Goal: Task Accomplishment & Management: Manage account settings

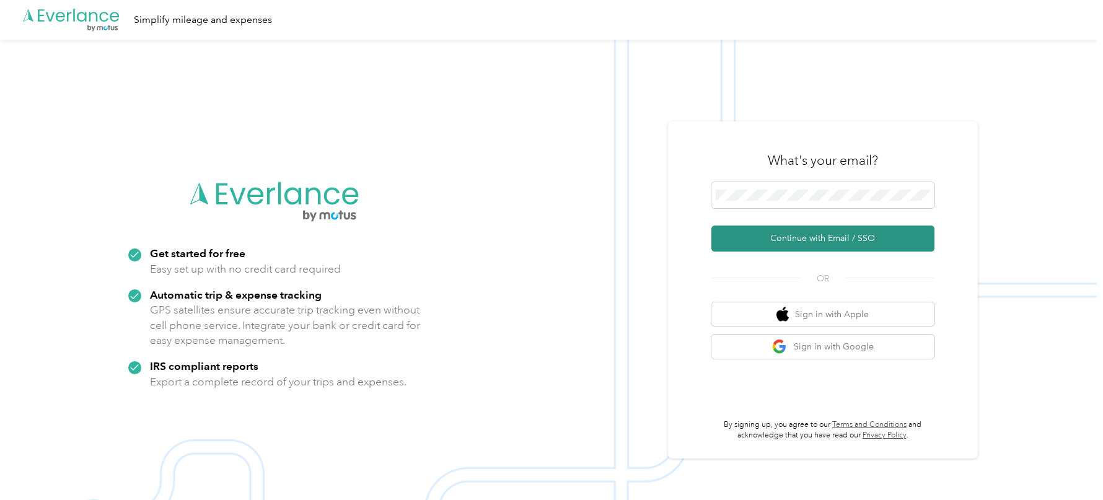
click at [788, 248] on button "Continue with Email / SSO" at bounding box center [822, 239] width 223 height 26
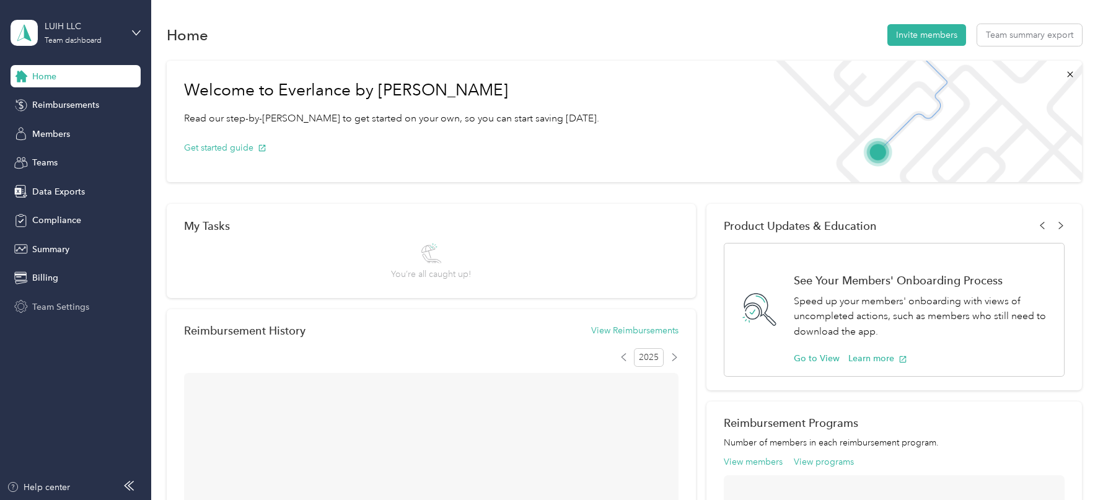
click at [47, 301] on span "Team Settings" at bounding box center [60, 307] width 57 height 13
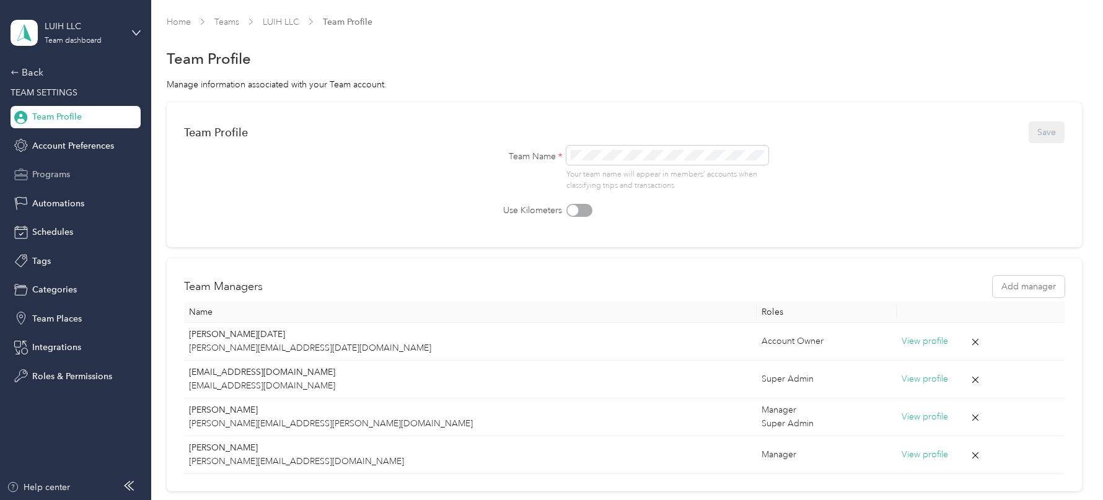
click at [63, 170] on span "Programs" at bounding box center [51, 174] width 38 height 13
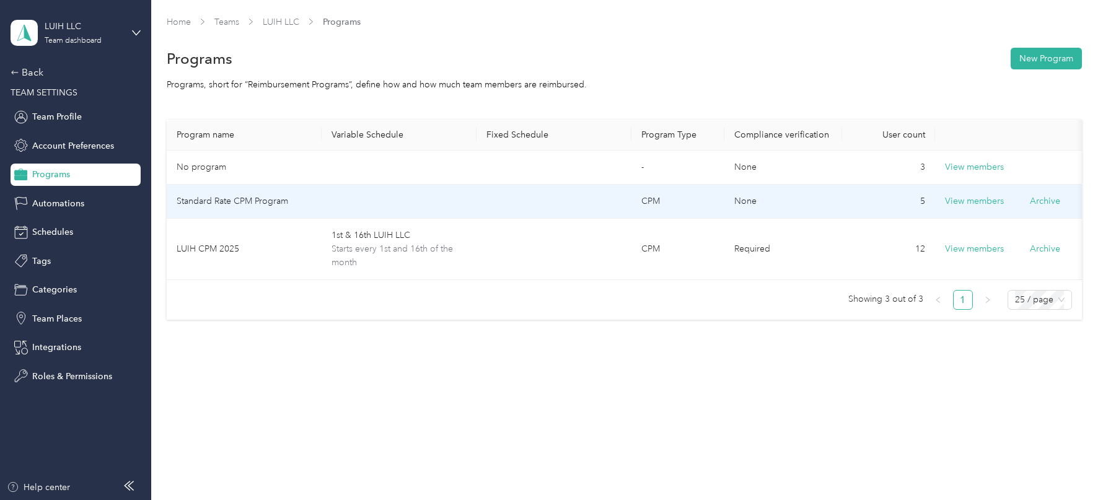
click at [976, 212] on td "View members Archive" at bounding box center [1012, 202] width 155 height 34
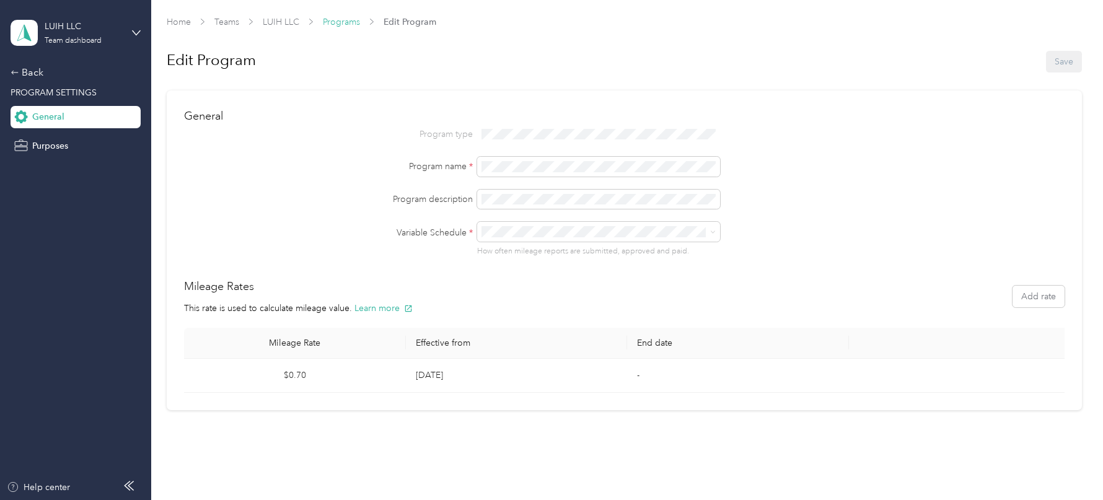
click at [349, 24] on link "Programs" at bounding box center [341, 22] width 37 height 11
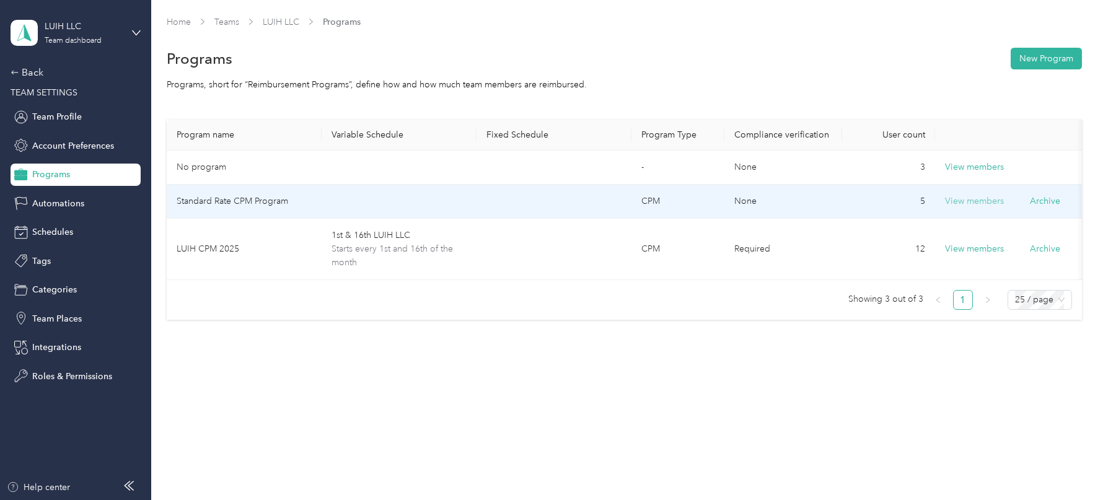
click at [973, 199] on button "View members" at bounding box center [974, 202] width 59 height 14
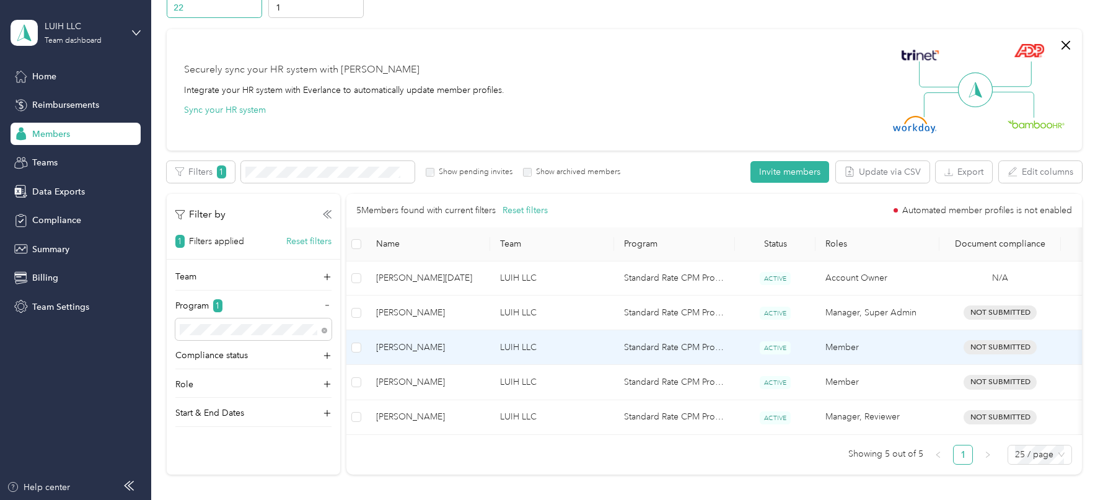
click at [642, 350] on td "Standard Rate CPM Program" at bounding box center [674, 347] width 121 height 35
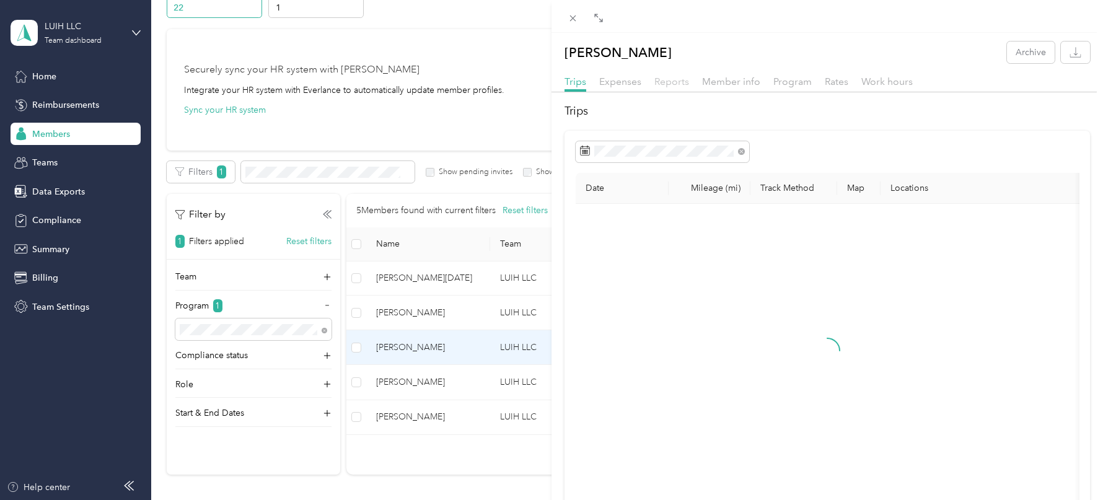
click at [677, 77] on span "Reports" at bounding box center [671, 82] width 35 height 12
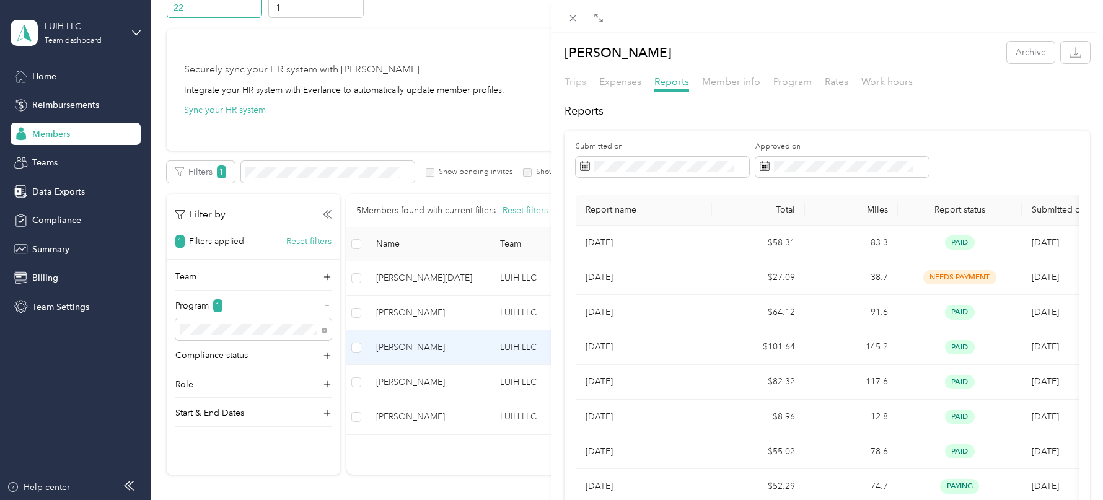
click at [579, 84] on span "Trips" at bounding box center [576, 82] width 22 height 12
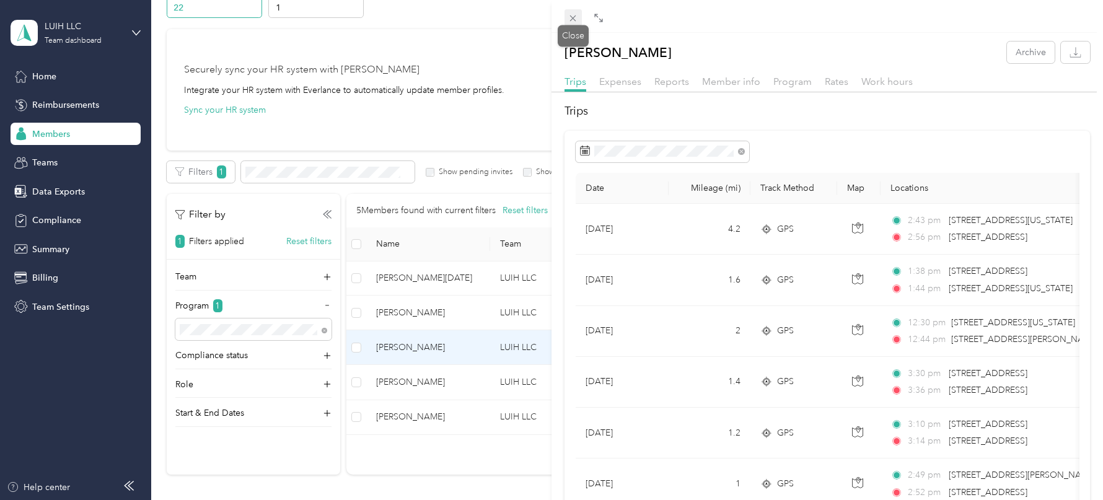
click at [575, 14] on icon at bounding box center [573, 18] width 11 height 11
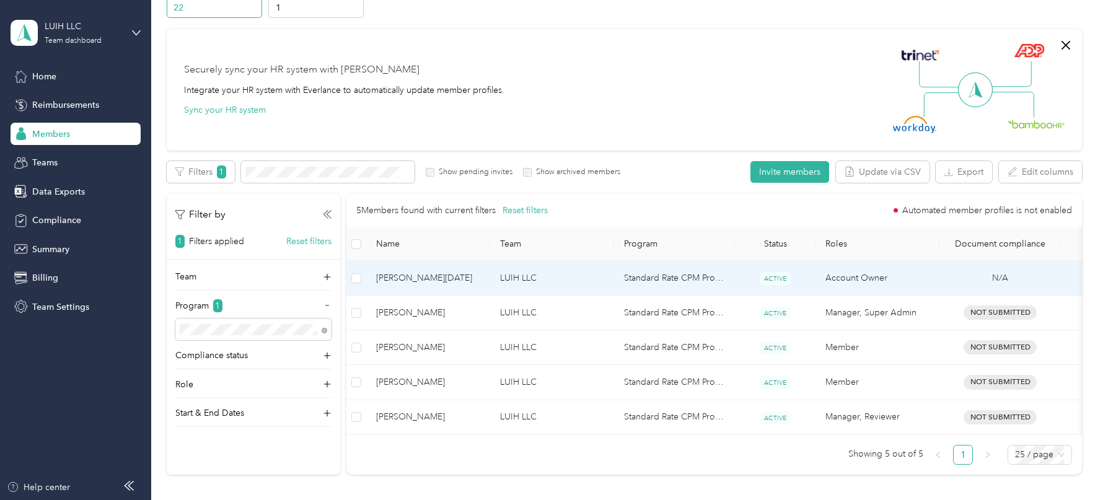
click at [581, 285] on td "LUIH LLC" at bounding box center [552, 279] width 124 height 34
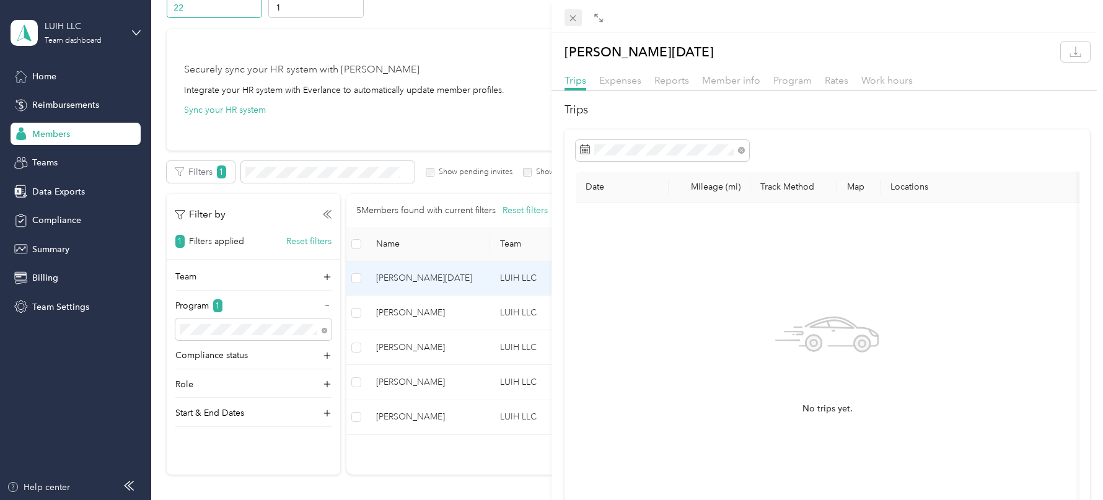
click at [573, 20] on icon at bounding box center [573, 18] width 11 height 11
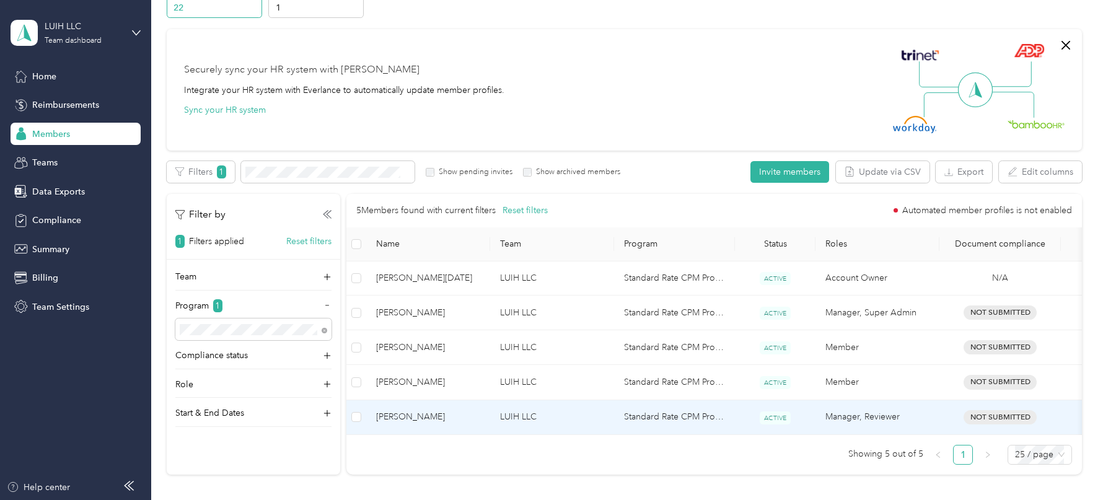
click at [607, 402] on td "LUIH LLC" at bounding box center [552, 417] width 124 height 35
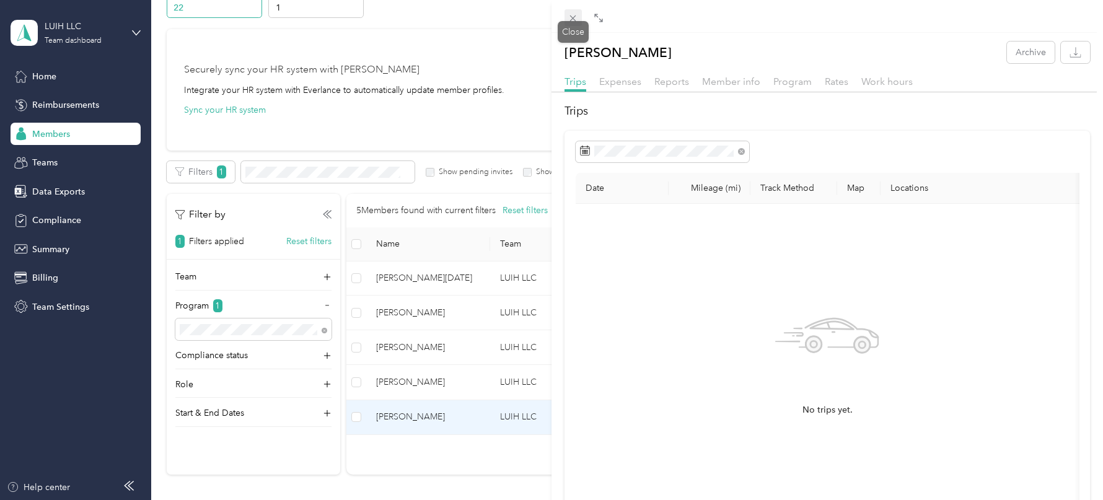
click at [573, 19] on icon at bounding box center [573, 18] width 6 height 6
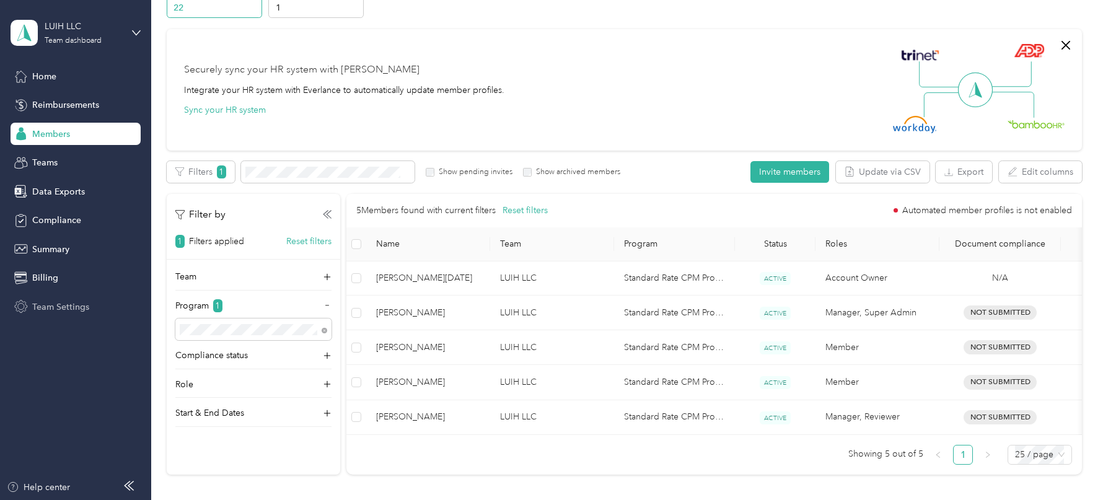
click at [87, 307] on span "Team Settings" at bounding box center [60, 307] width 57 height 13
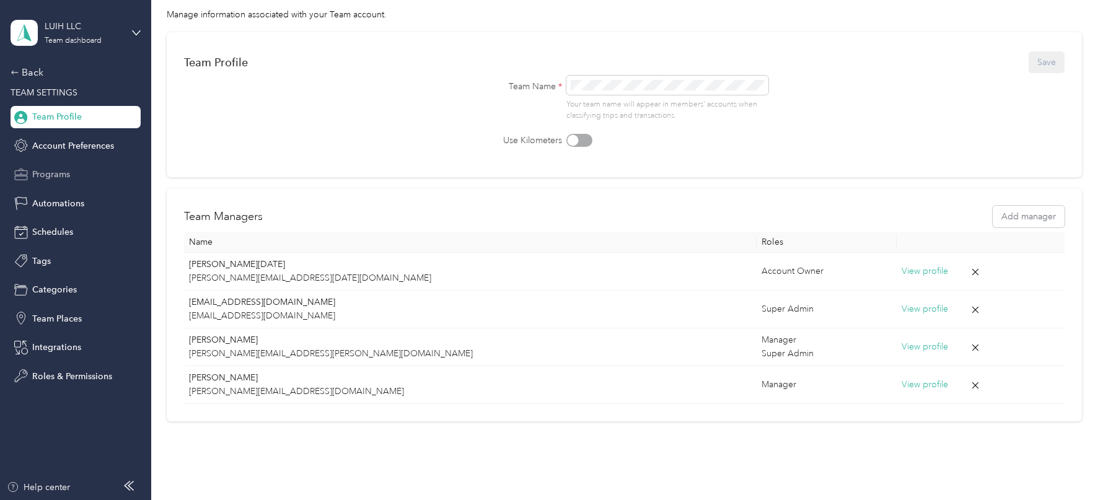
click at [65, 181] on div "Programs" at bounding box center [76, 175] width 130 height 22
